Goal: Information Seeking & Learning: Check status

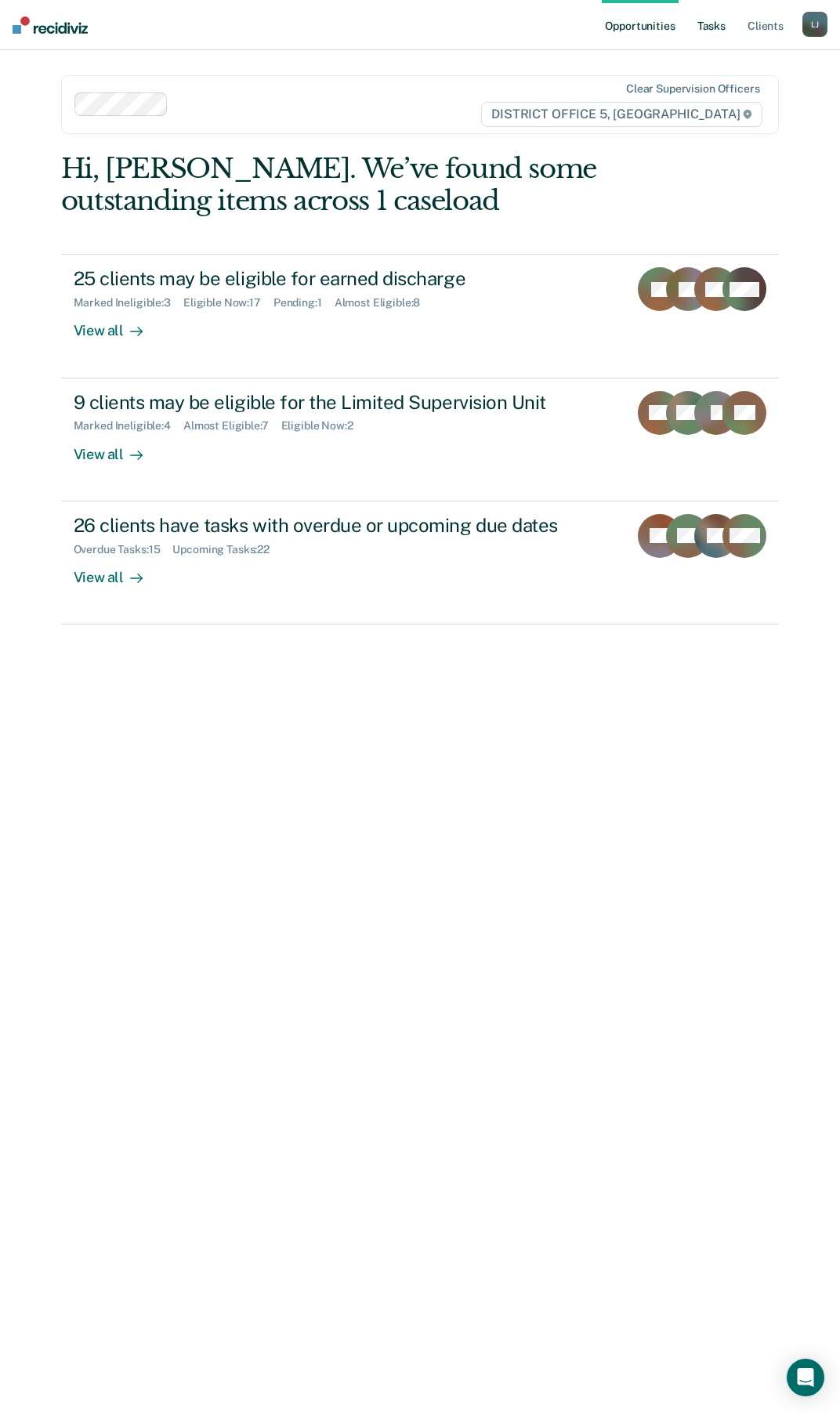
click at [708, 31] on link "Tasks" at bounding box center [711, 25] width 35 height 50
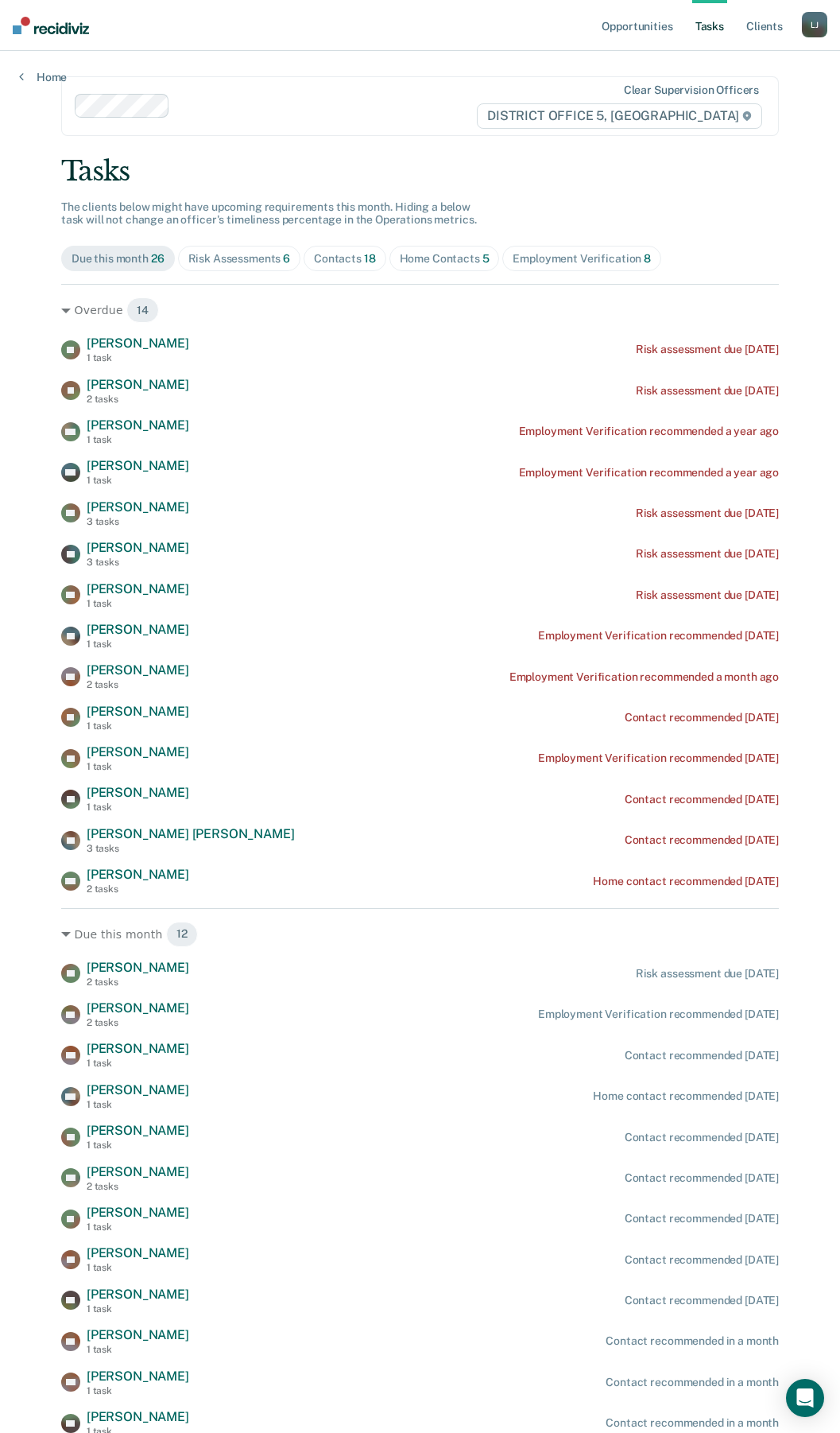
click at [342, 264] on div "Contacts 18" at bounding box center [345, 259] width 62 height 14
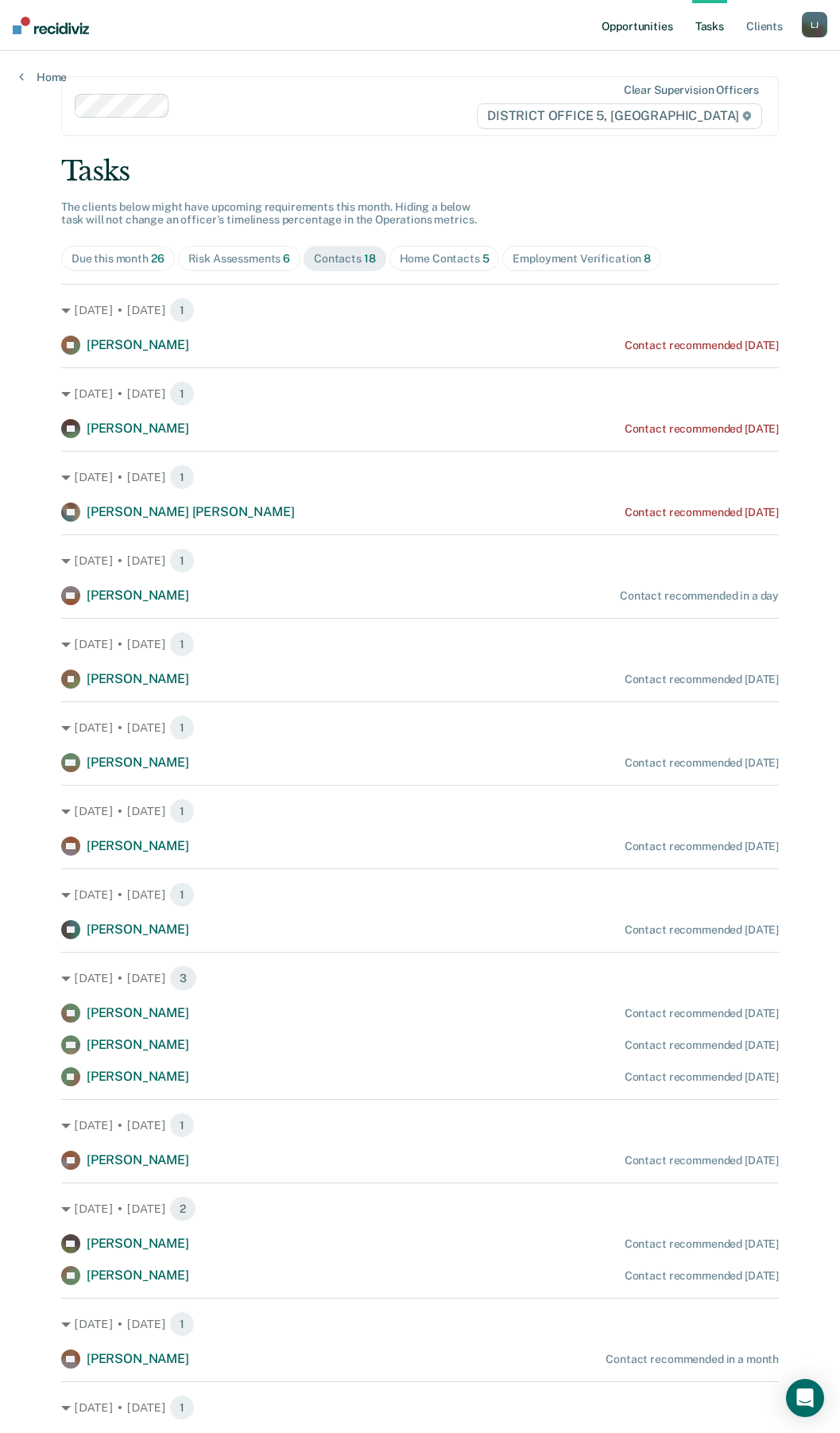
click at [646, 31] on link "Opportunities" at bounding box center [637, 25] width 77 height 51
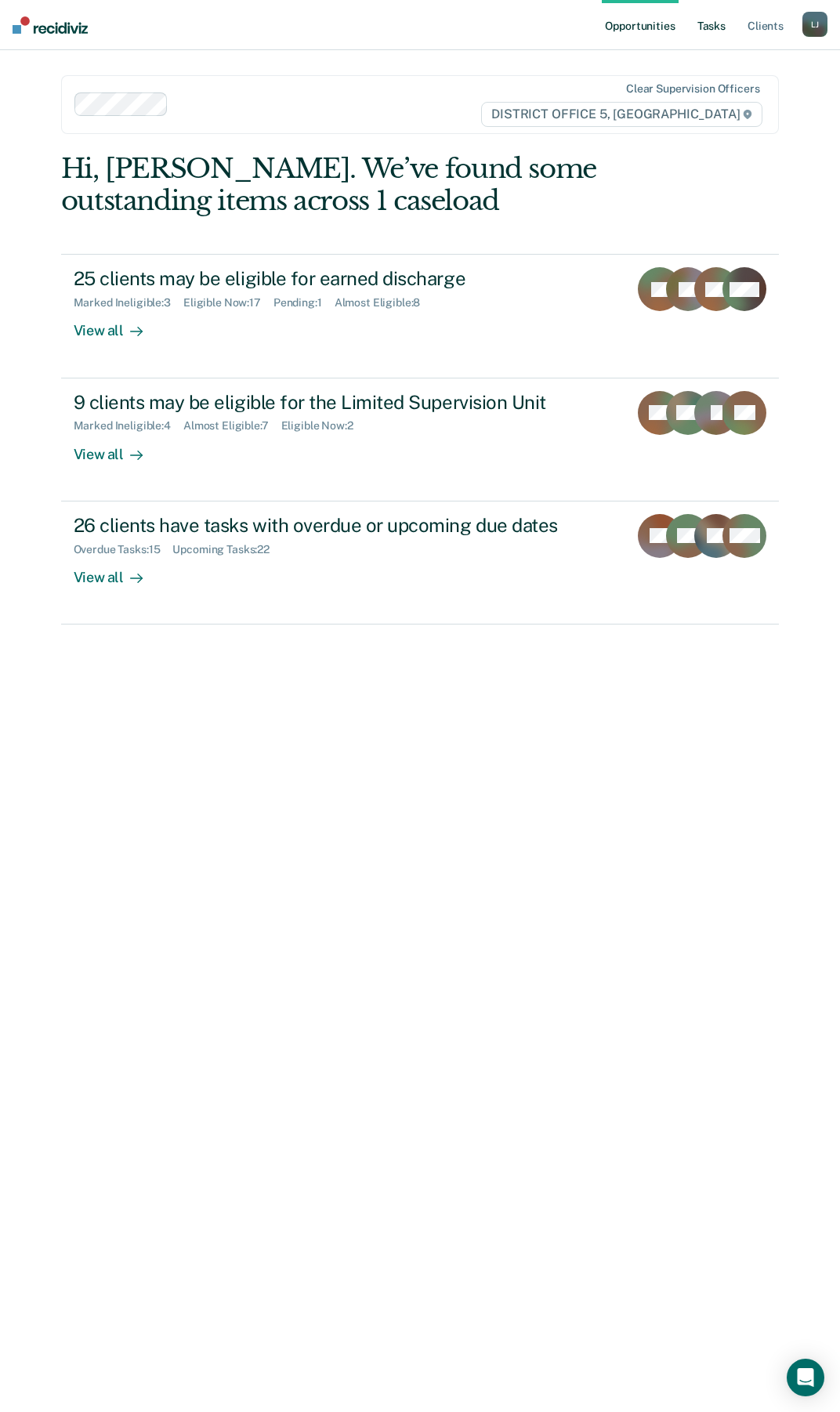
click at [703, 36] on link "Tasks" at bounding box center [711, 25] width 35 height 50
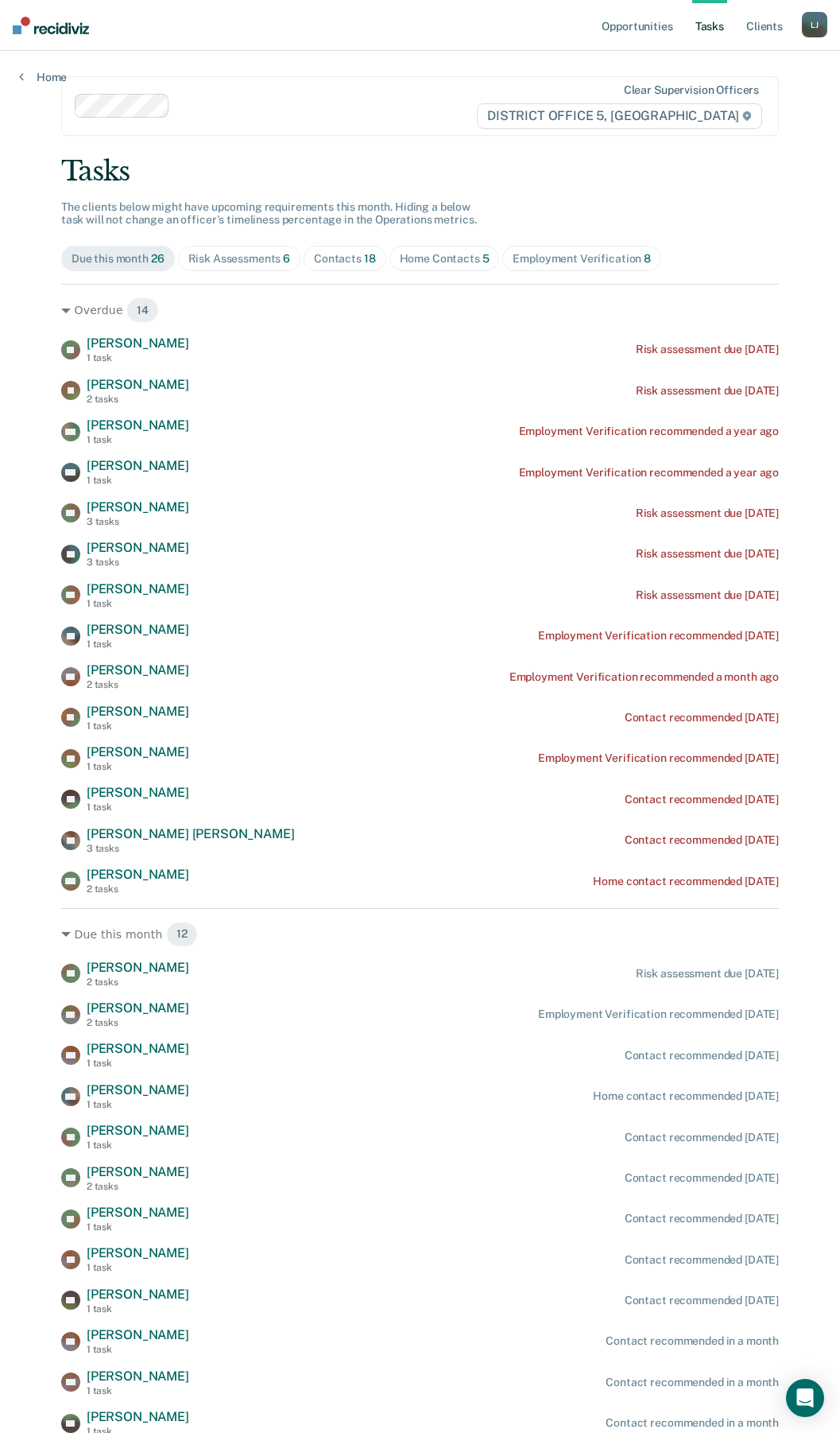
click at [266, 261] on div "Risk Assessments 6" at bounding box center [239, 259] width 102 height 14
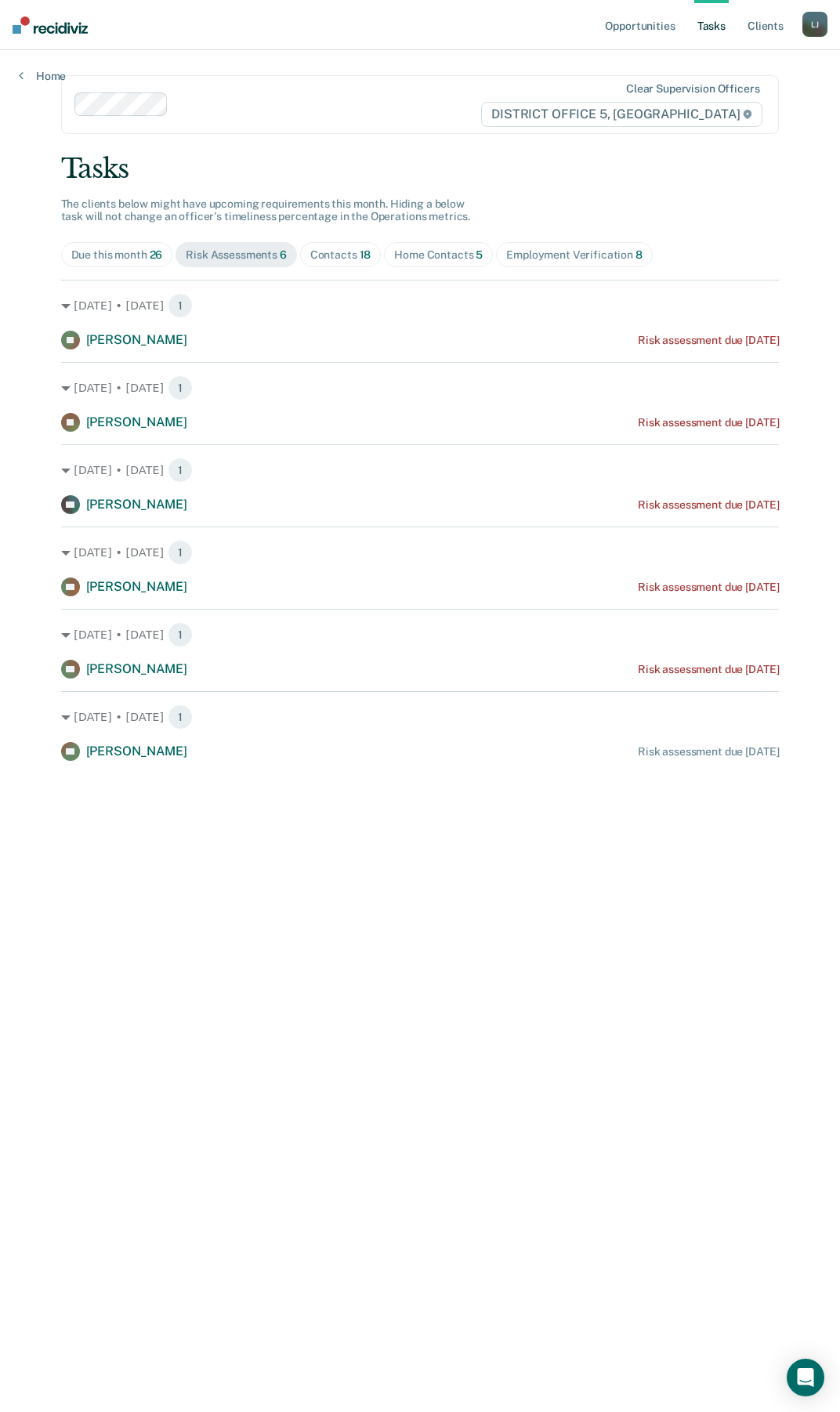
click at [343, 257] on div "Contacts 18" at bounding box center [341, 255] width 61 height 14
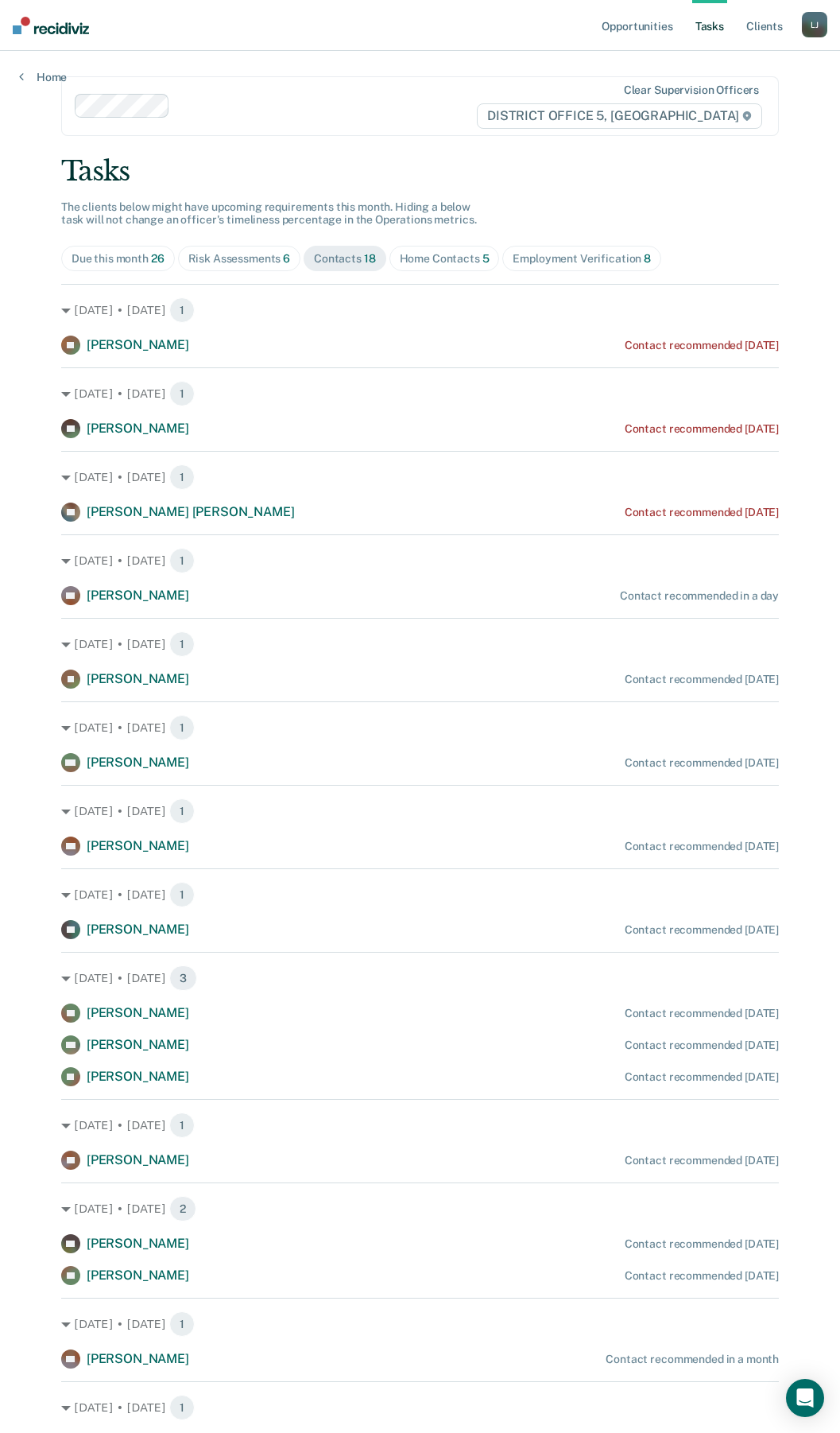
drag, startPoint x: 462, startPoint y: 277, endPoint x: 438, endPoint y: 261, distance: 28.8
click at [459, 275] on div "Tasks The clients below might have upcoming requirements this month. Hiding a b…" at bounding box center [420, 861] width 718 height 1412
click at [427, 254] on div "Home Contacts 5" at bounding box center [445, 259] width 89 height 14
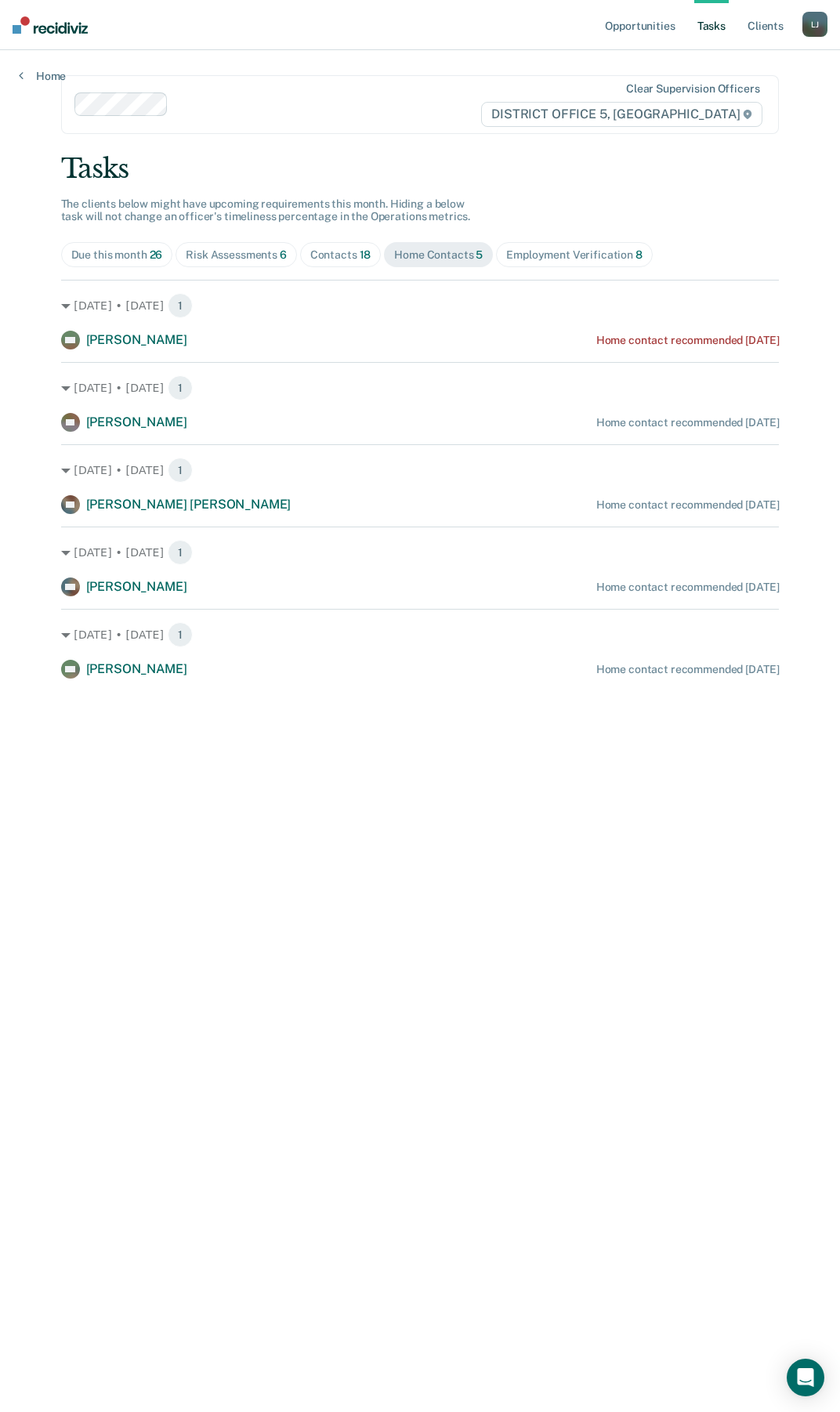
click at [537, 255] on div "Employment Verification 8" at bounding box center [574, 255] width 136 height 14
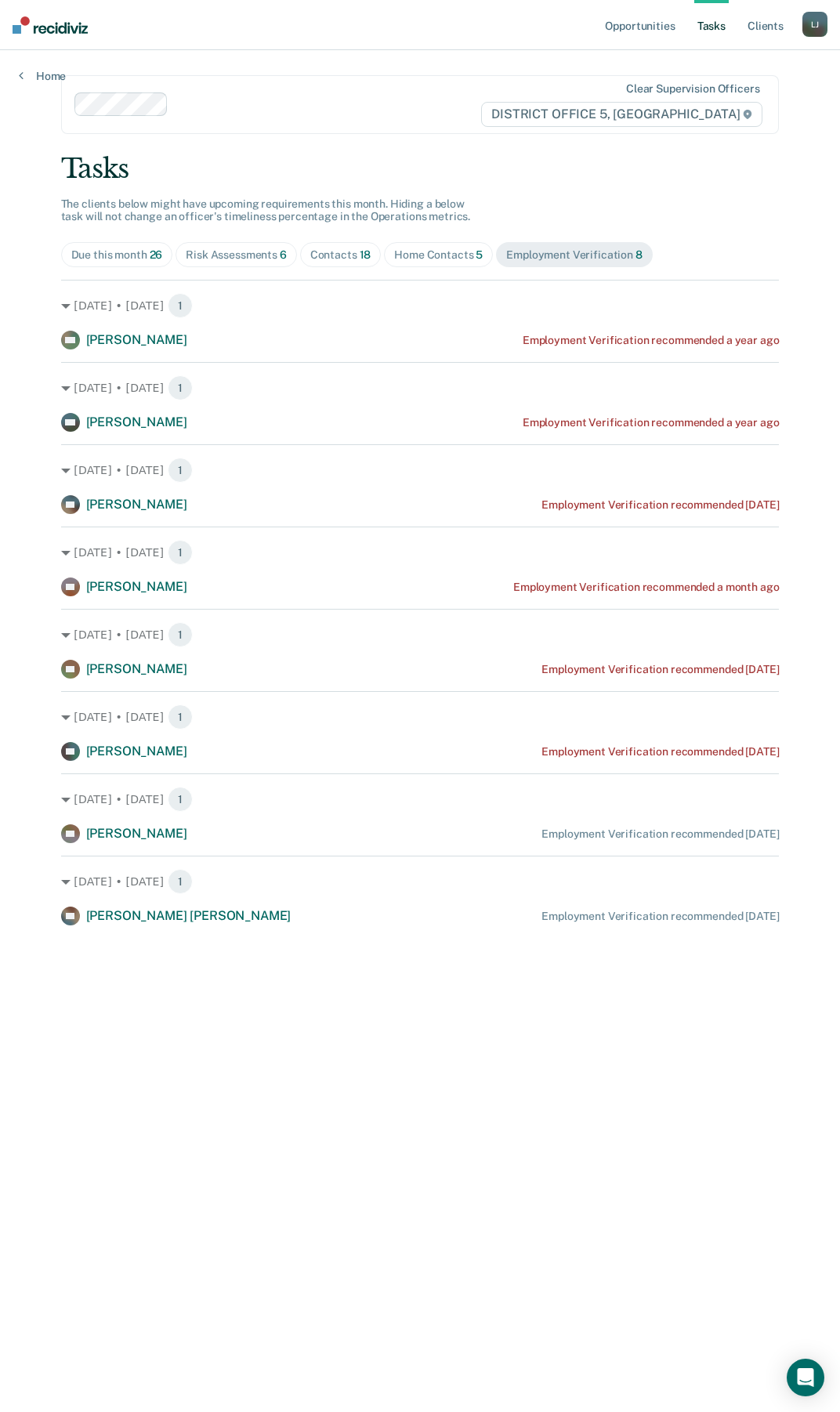
click at [88, 255] on div "Due this month 26" at bounding box center [117, 255] width 92 height 14
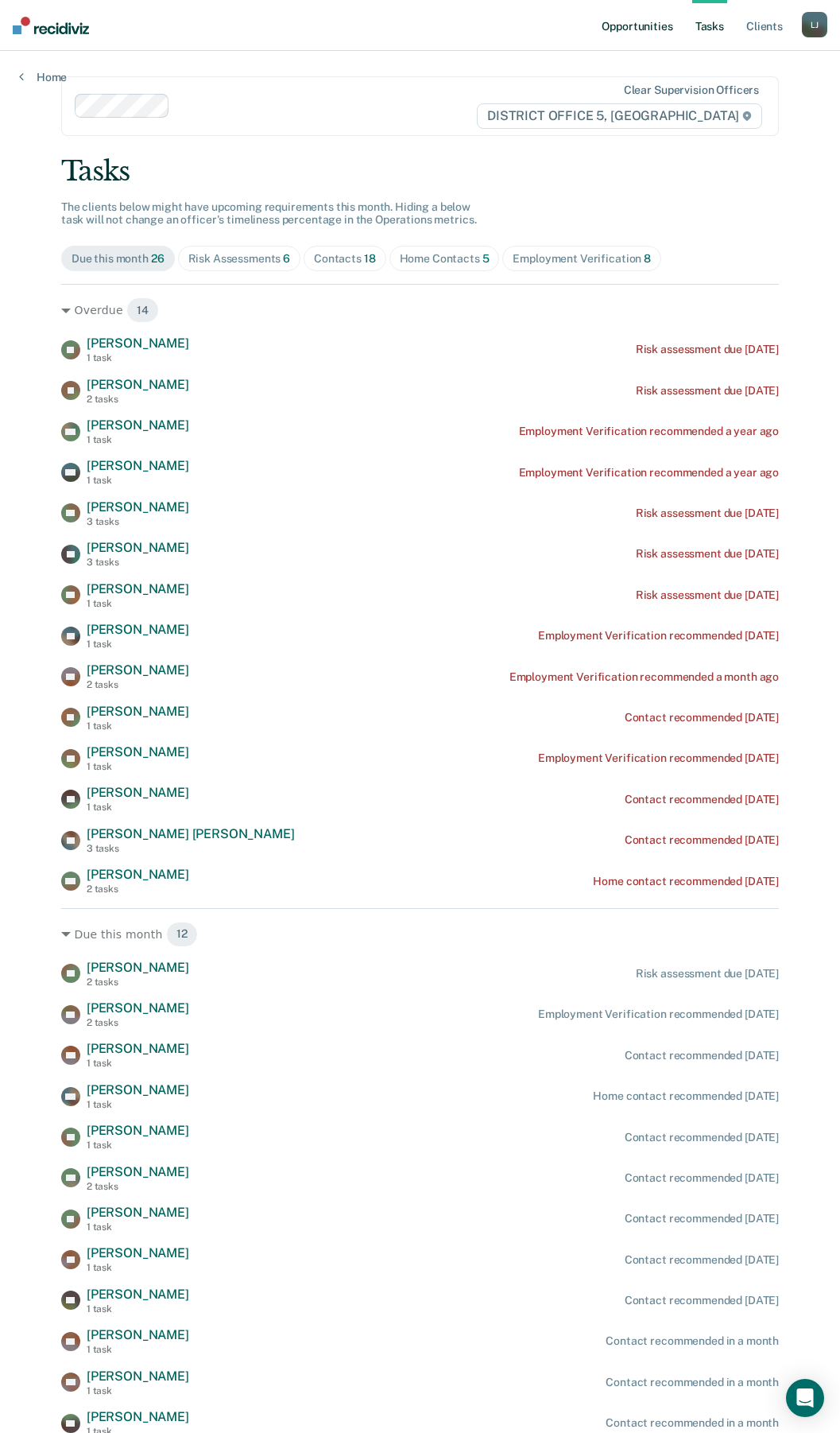
click at [618, 30] on link "Opportunities" at bounding box center [637, 25] width 77 height 51
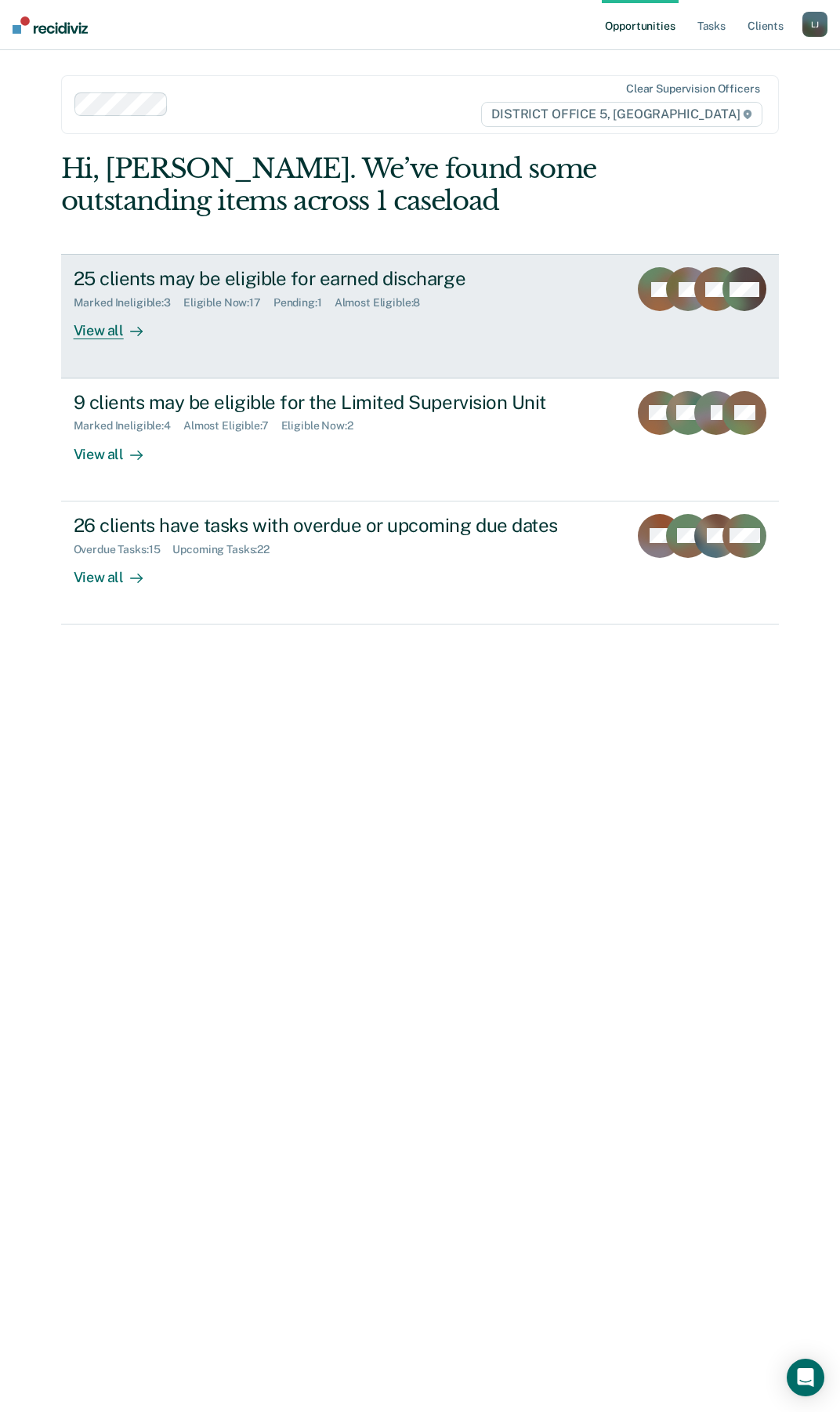
click at [259, 321] on div "25 clients may be eligible for earned discharge Marked Ineligible : 3 Eligible …" at bounding box center [364, 303] width 581 height 72
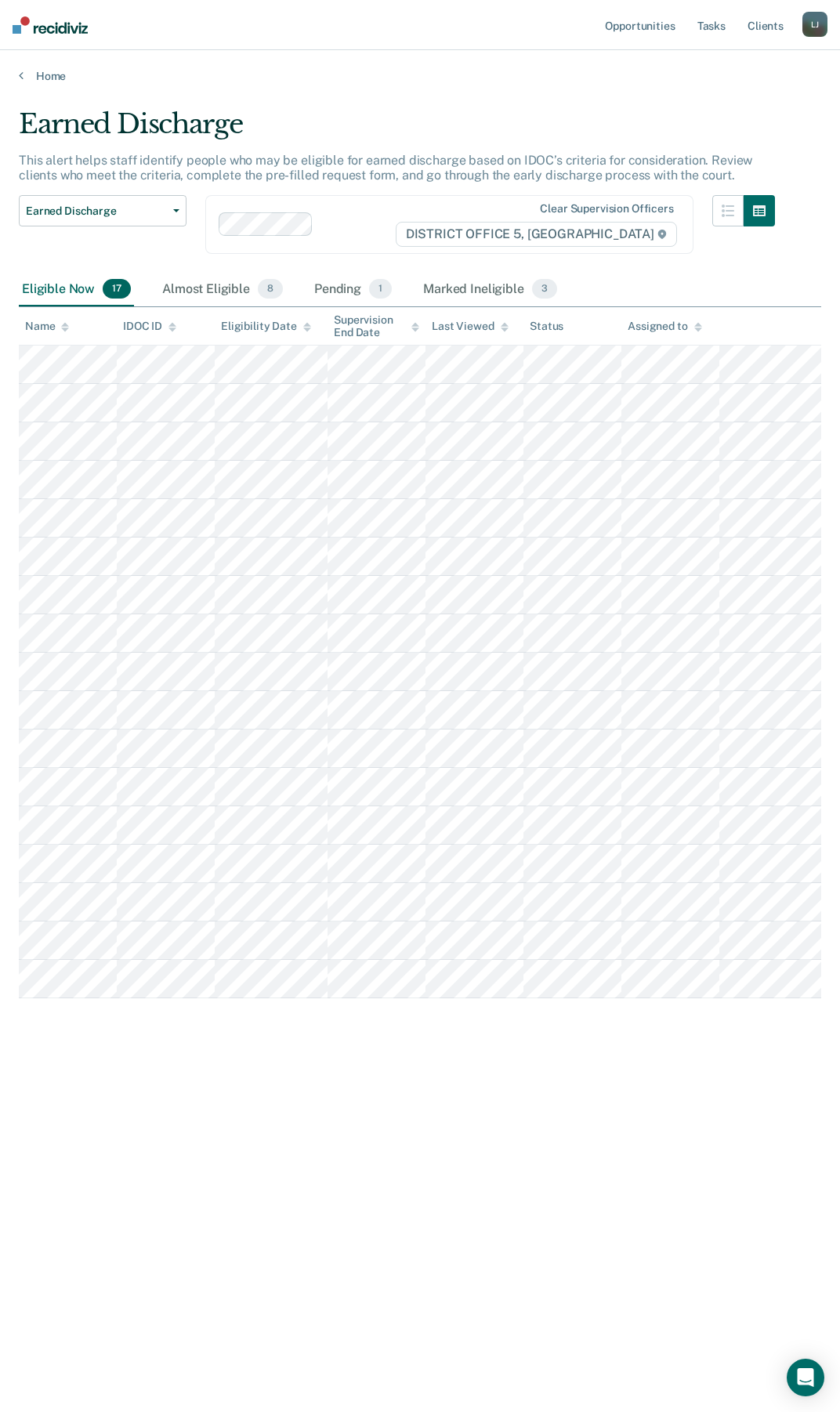
click at [308, 288] on div "Eligible Now 17 Almost Eligible 8 Pending 1 Marked Ineligible 3" at bounding box center [289, 290] width 542 height 35
click at [321, 288] on div "Pending 1" at bounding box center [353, 290] width 84 height 35
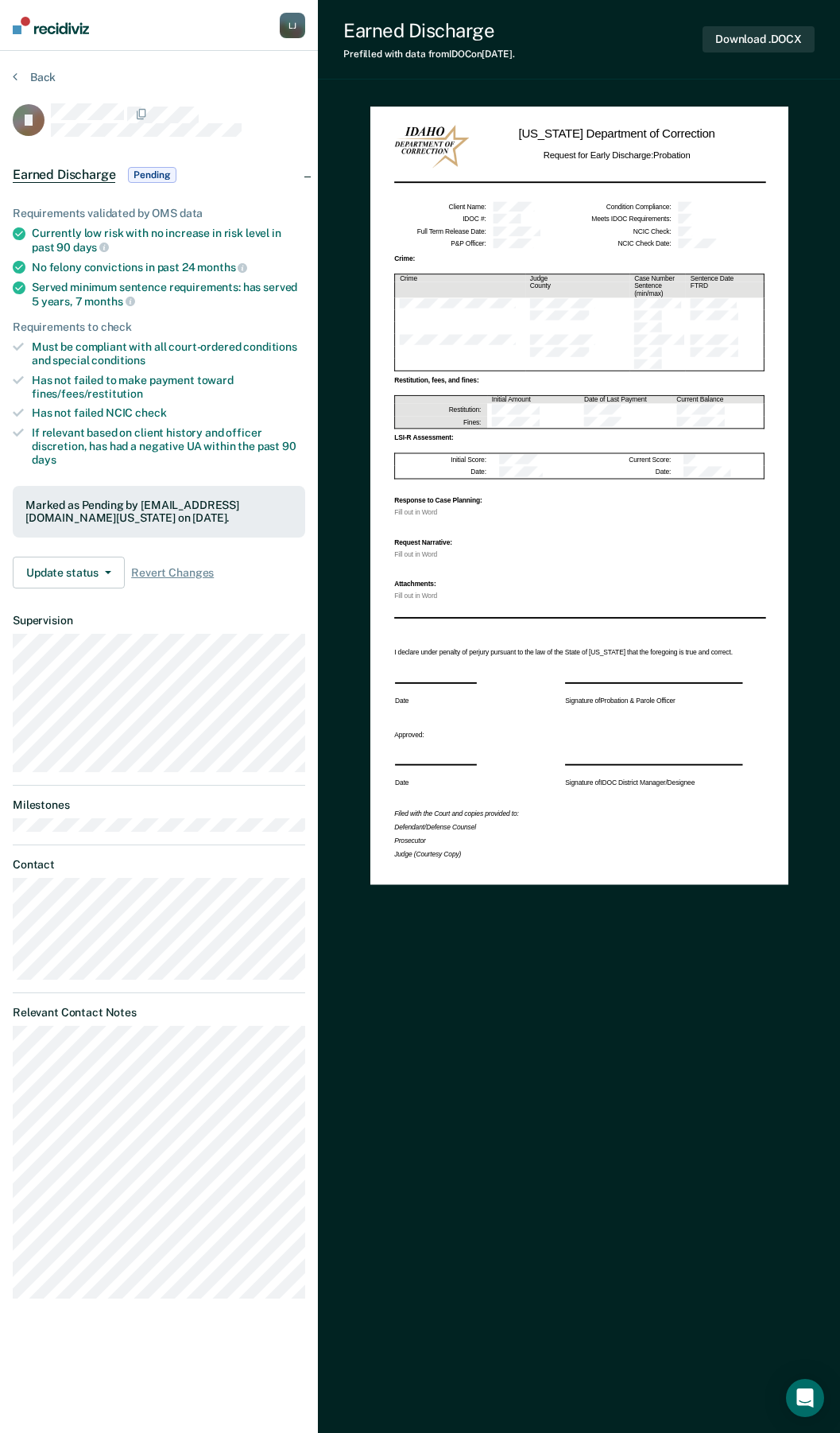
click at [153, 71] on div "Back" at bounding box center [159, 86] width 292 height 34
click at [37, 76] on button "Back" at bounding box center [34, 77] width 43 height 15
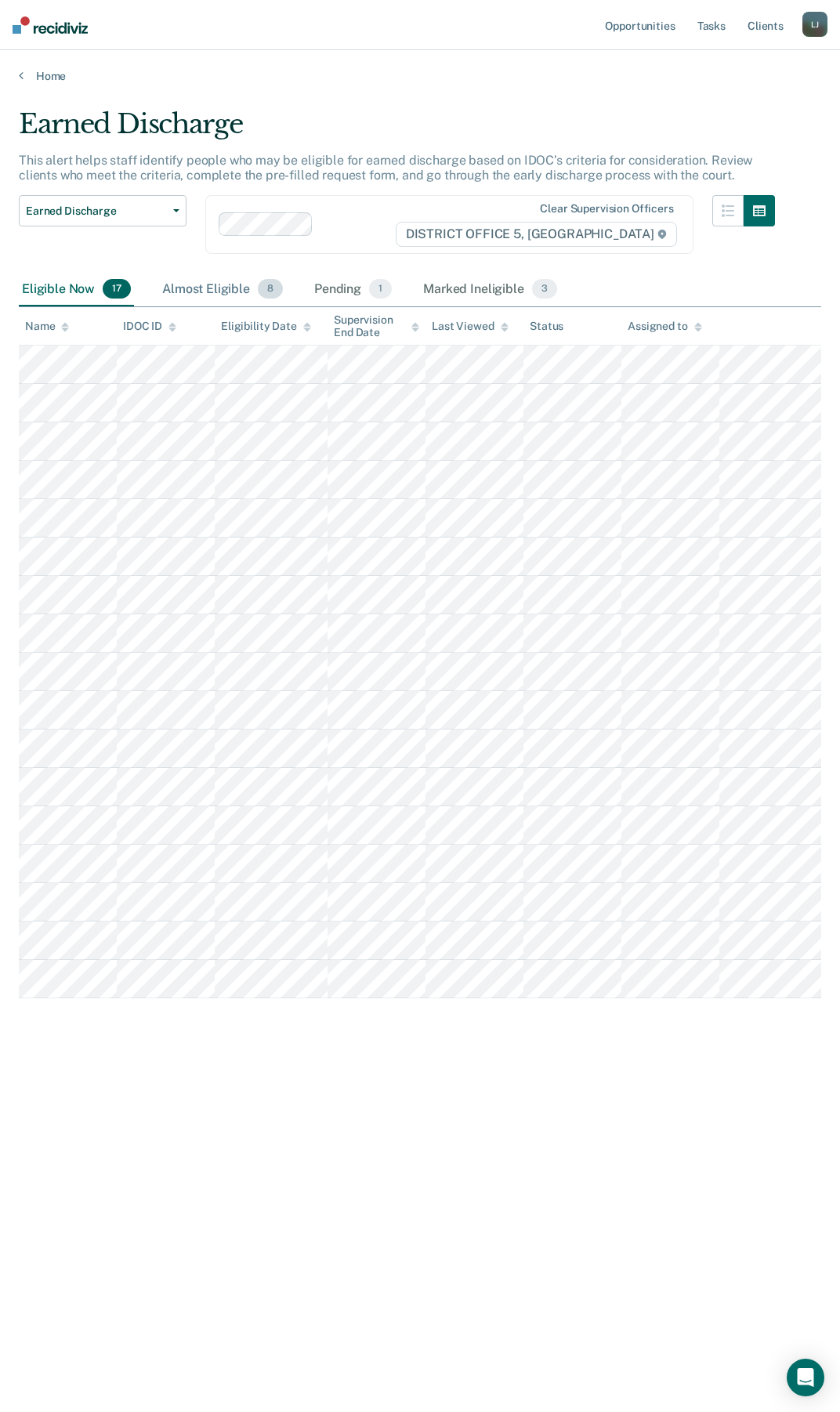
click at [207, 290] on div "Almost Eligible 8" at bounding box center [223, 290] width 127 height 35
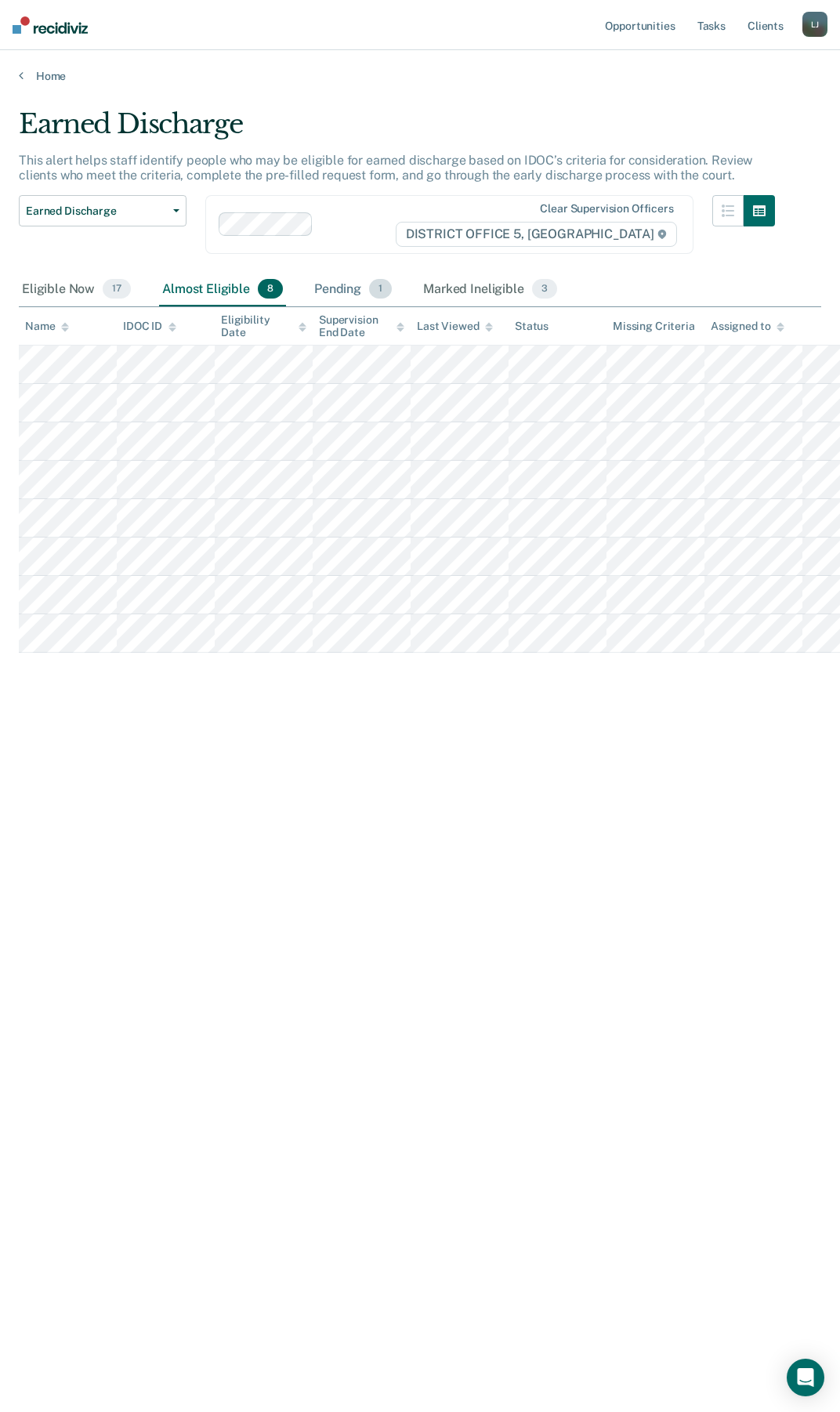
click at [355, 303] on div "Pending 1" at bounding box center [353, 290] width 84 height 35
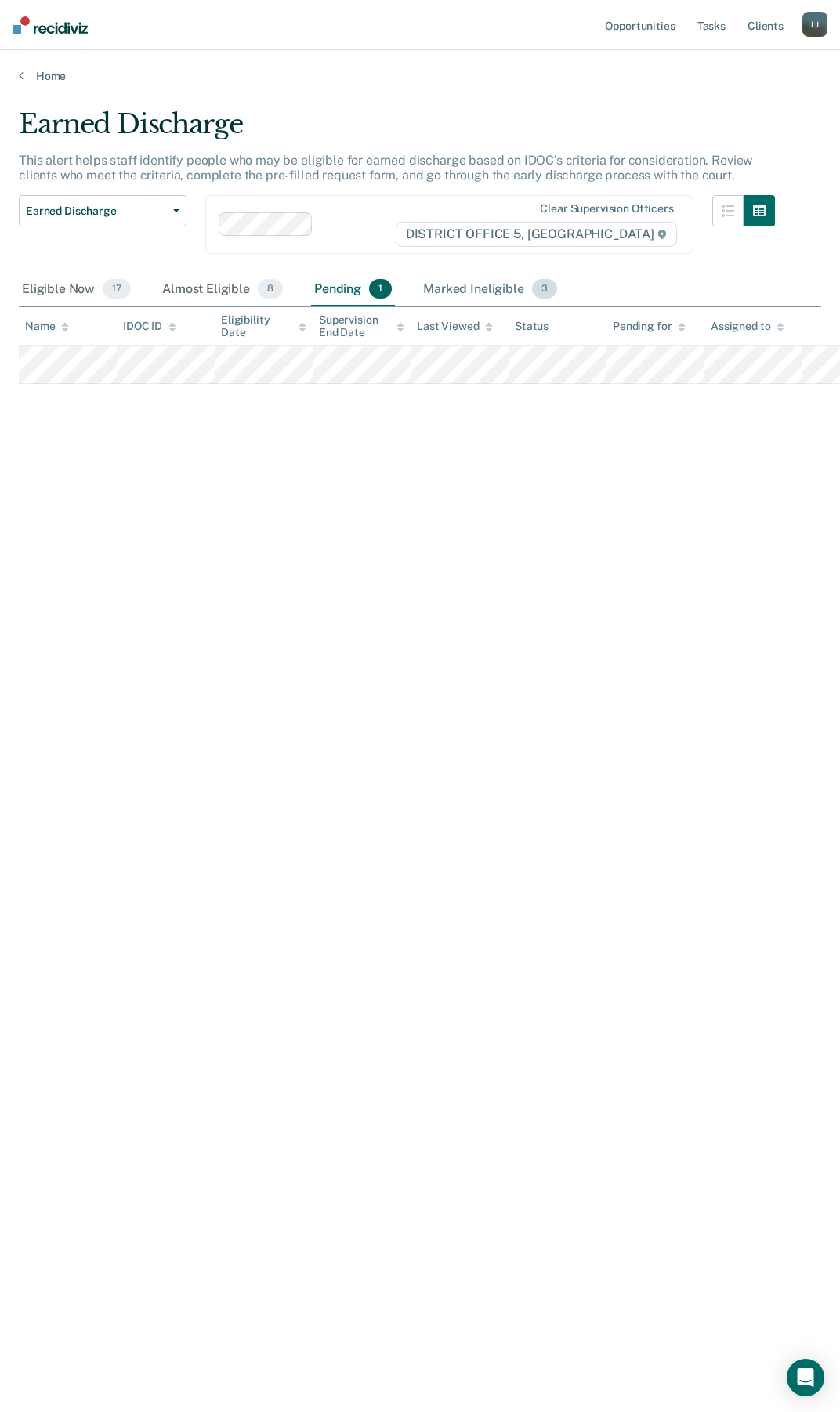
click at [467, 280] on div "Marked Ineligible 3" at bounding box center [491, 290] width 141 height 35
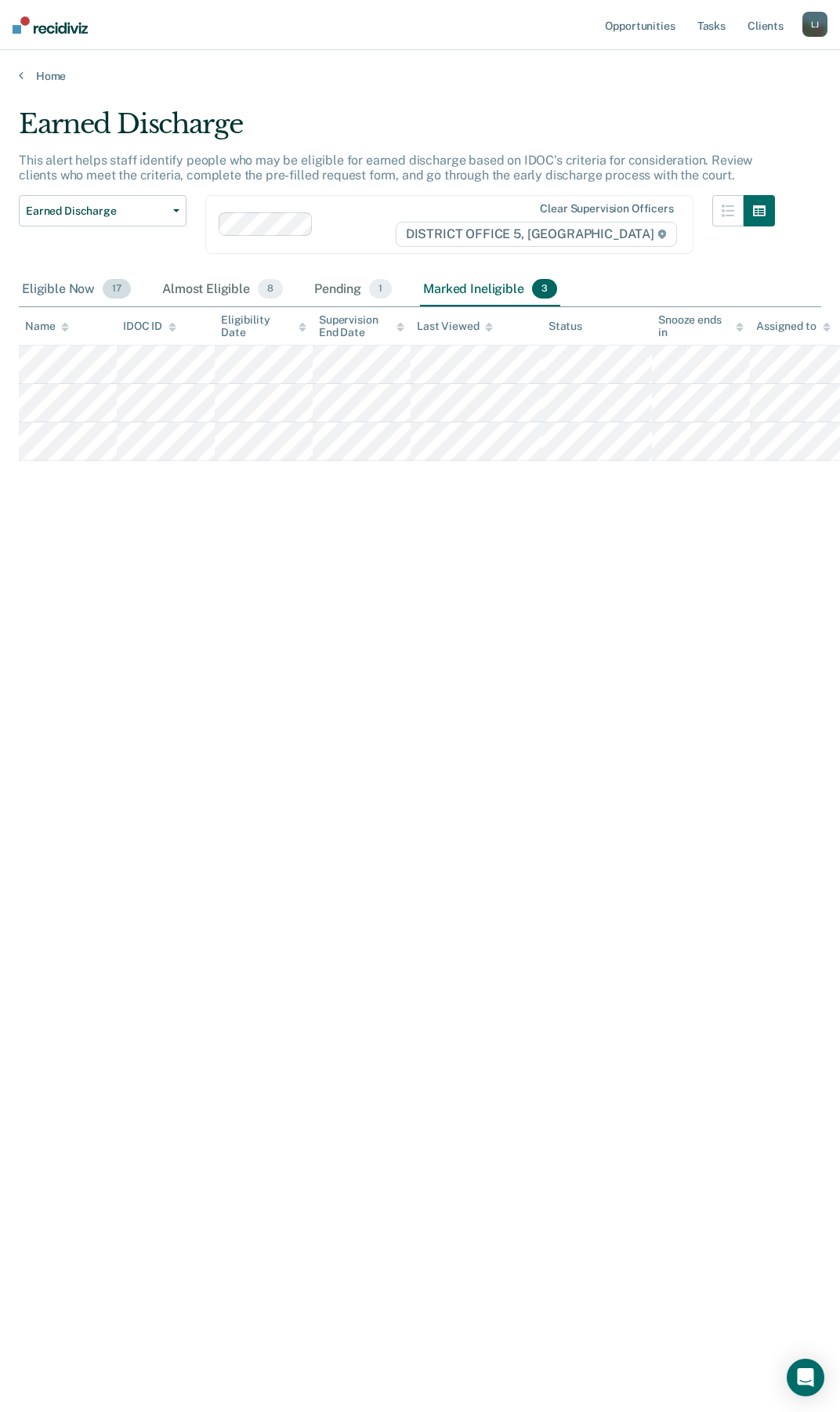
click at [53, 288] on div "Eligible Now 17" at bounding box center [76, 290] width 115 height 35
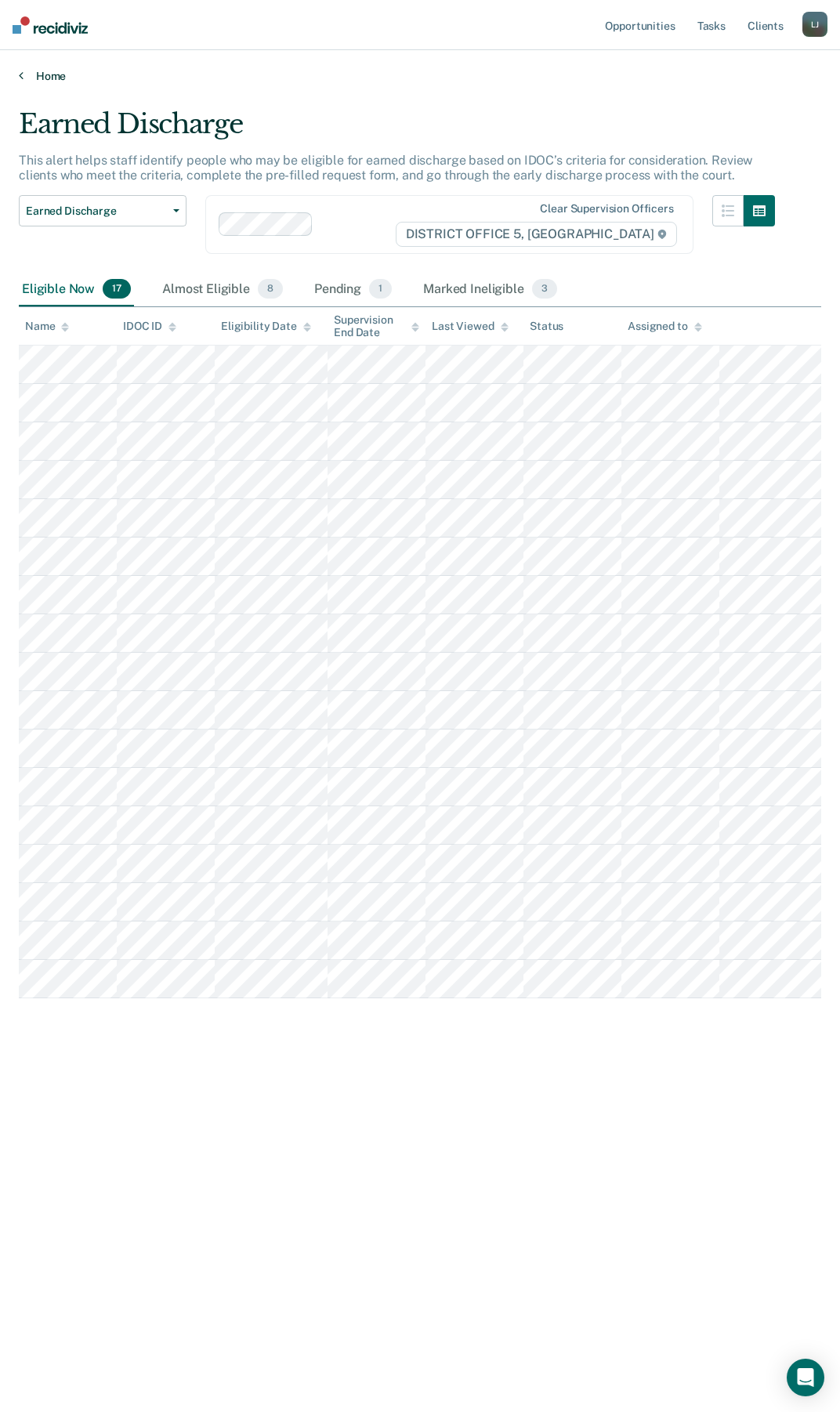
click at [32, 76] on link "Home" at bounding box center [420, 75] width 803 height 14
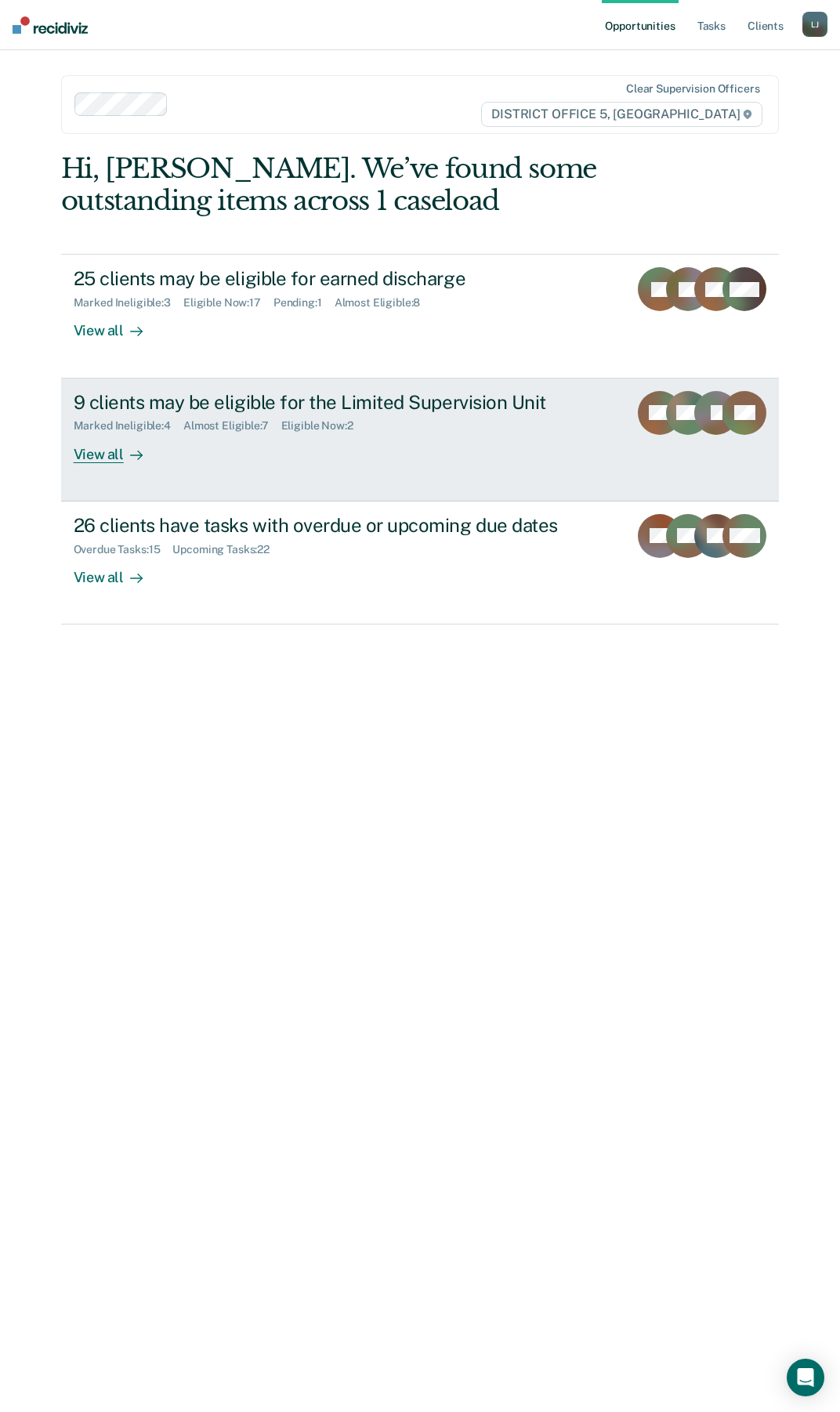
click at [125, 452] on div at bounding box center [133, 453] width 19 height 18
